Goal: Information Seeking & Learning: Learn about a topic

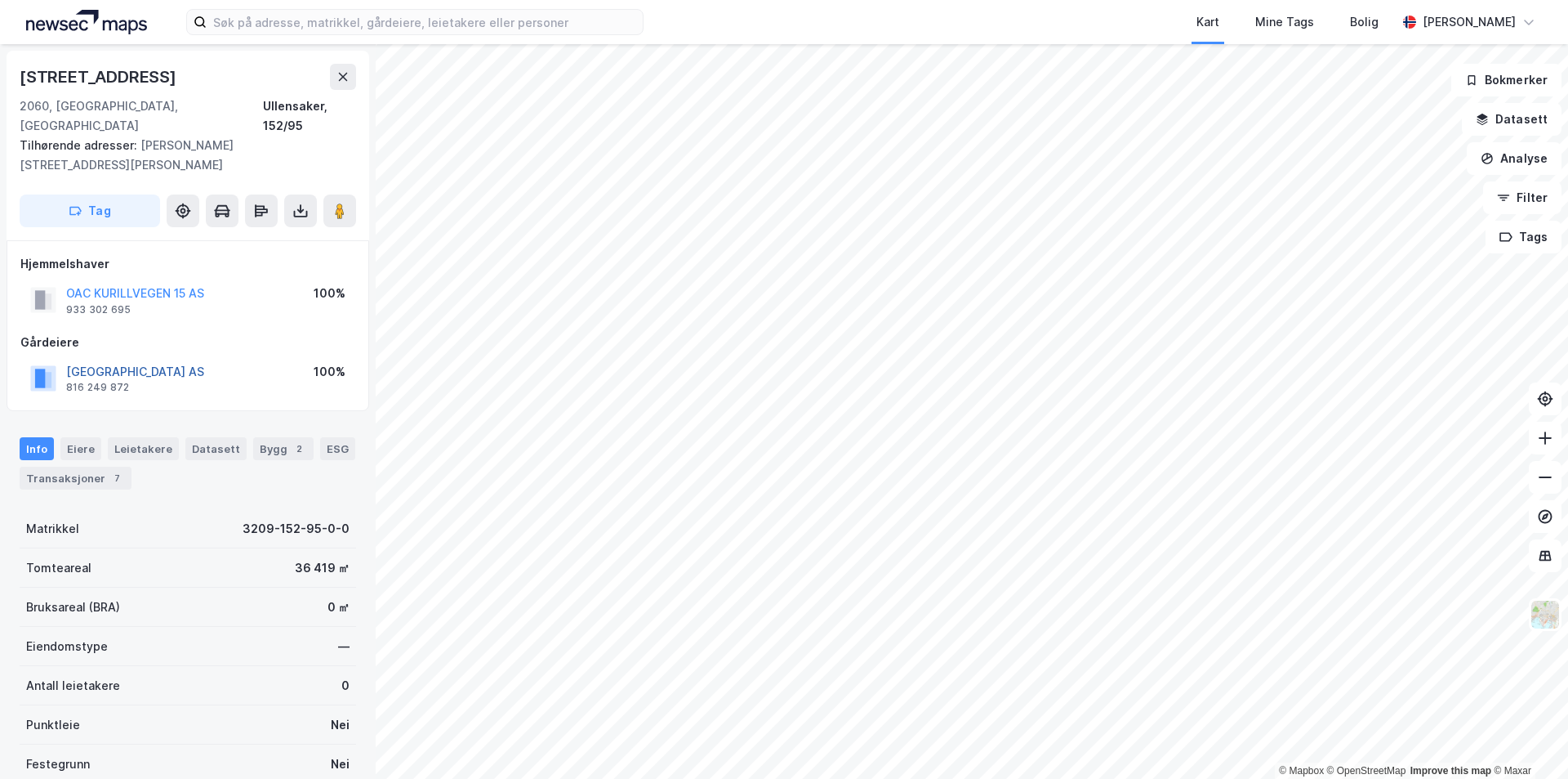
click at [0, 0] on button "[GEOGRAPHIC_DATA] AS" at bounding box center [0, 0] width 0 height 0
click at [0, 0] on button "FABRITIUS GRUPPEN AS" at bounding box center [0, 0] width 0 height 0
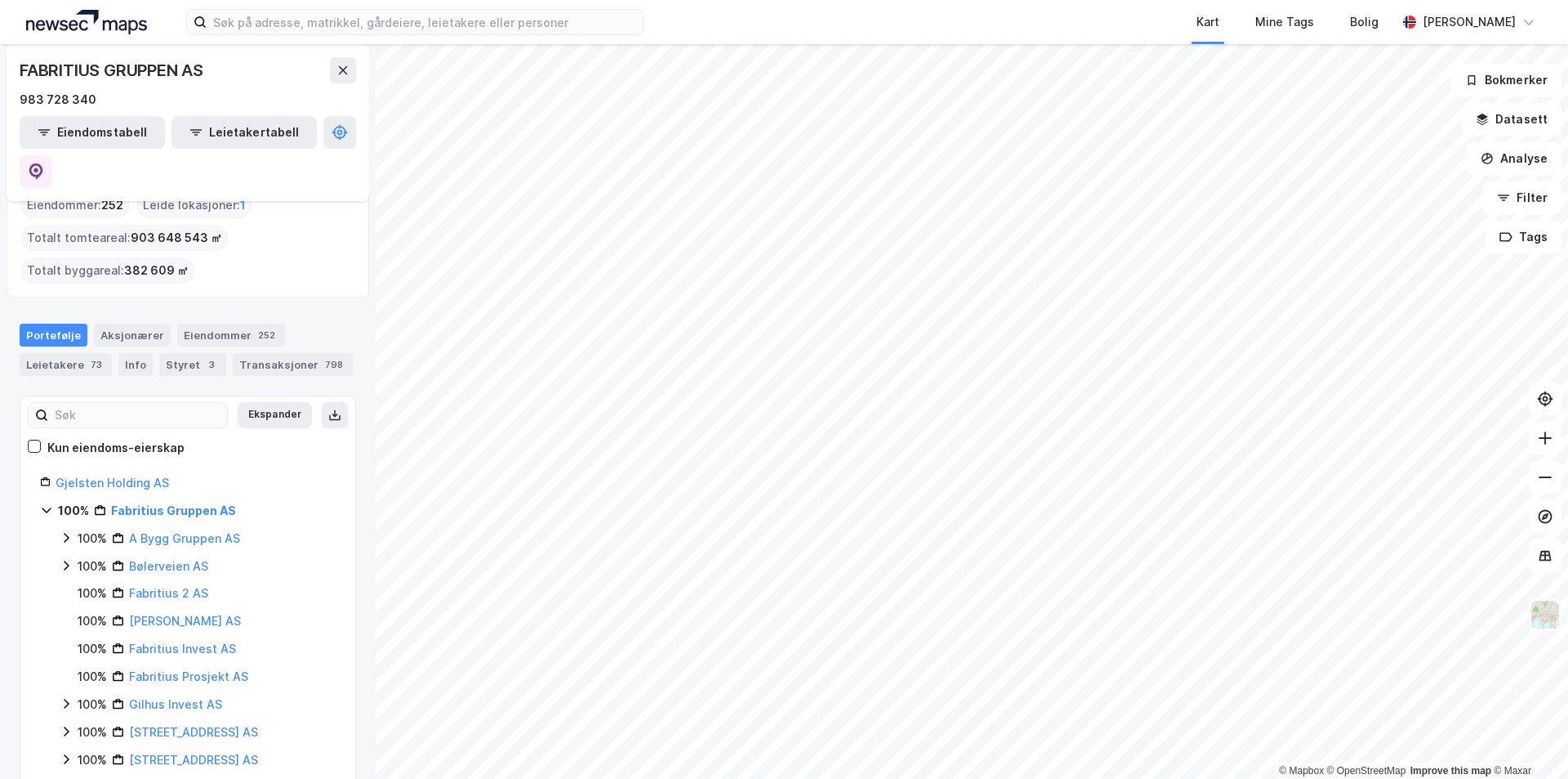
scroll to position [164, 0]
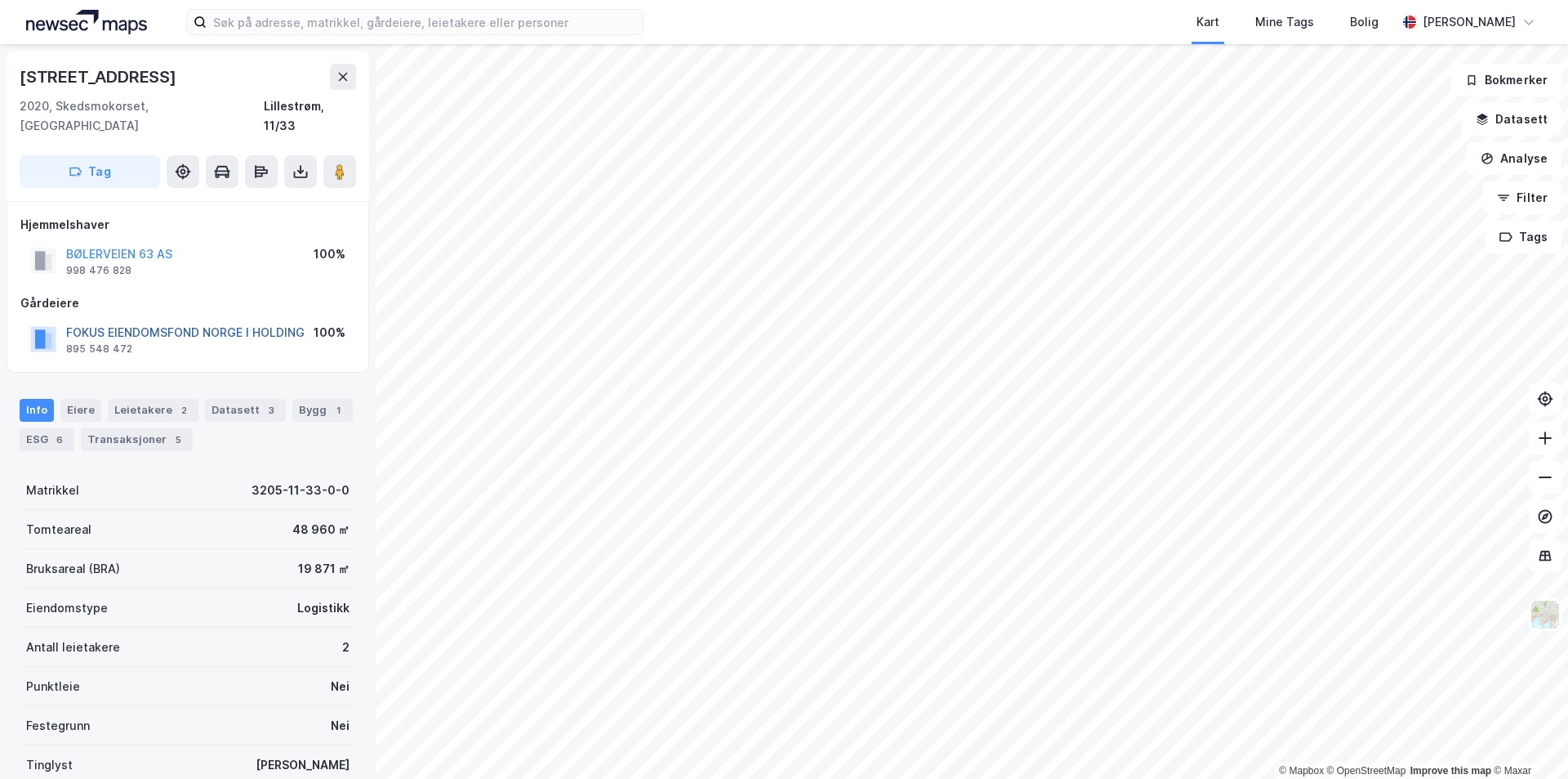
click at [0, 0] on button "FOKUS EIENDOMSFOND NORGE I HOLDING" at bounding box center [0, 0] width 0 height 0
